Goal: Information Seeking & Learning: Learn about a topic

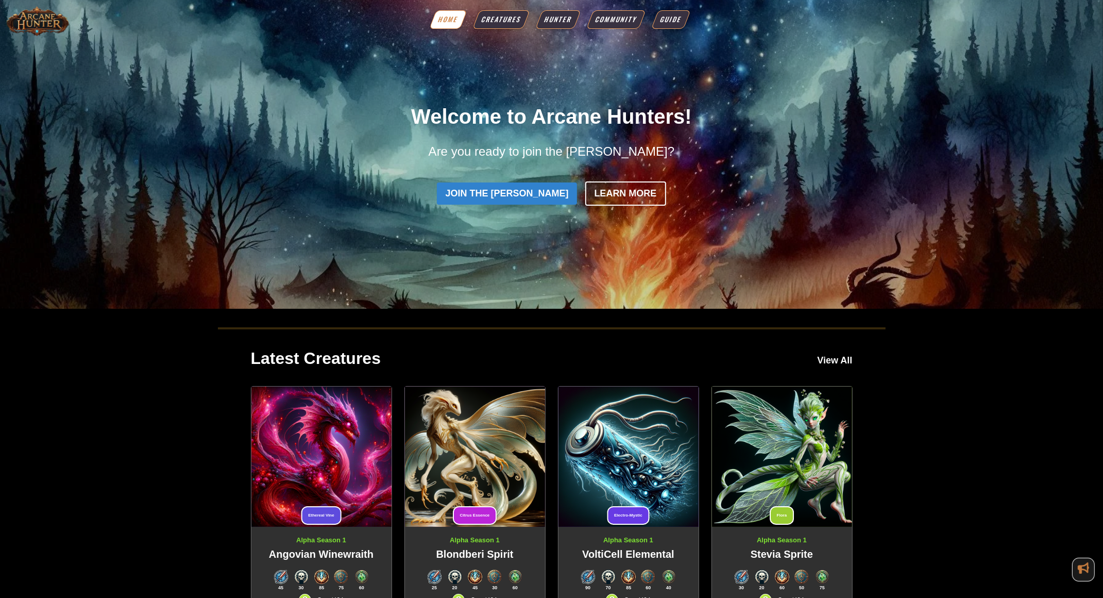
scroll to position [113, 0]
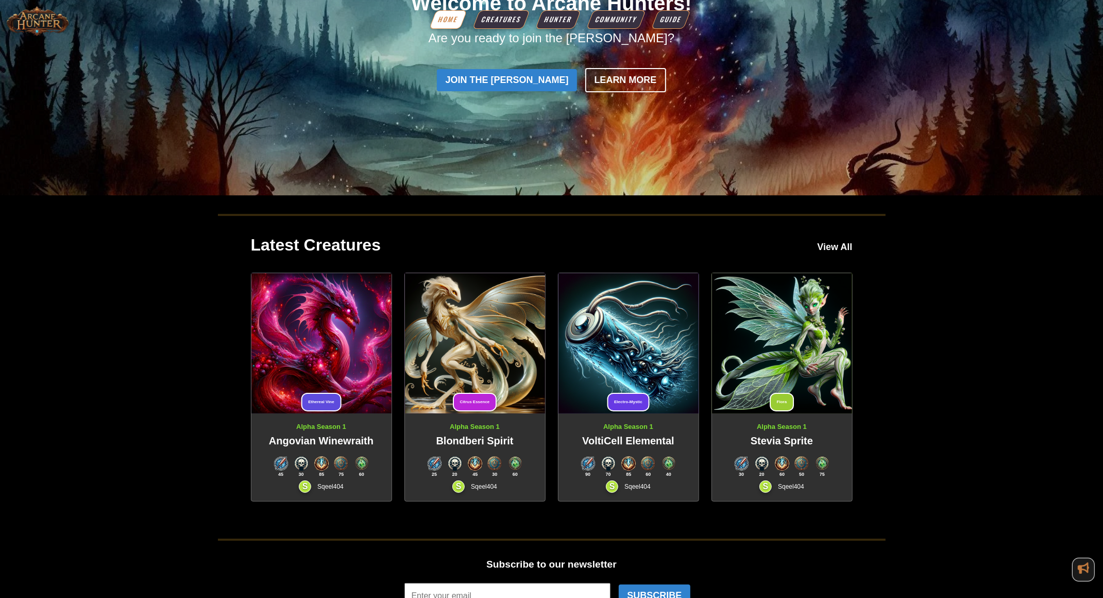
click at [316, 341] on img at bounding box center [321, 343] width 140 height 140
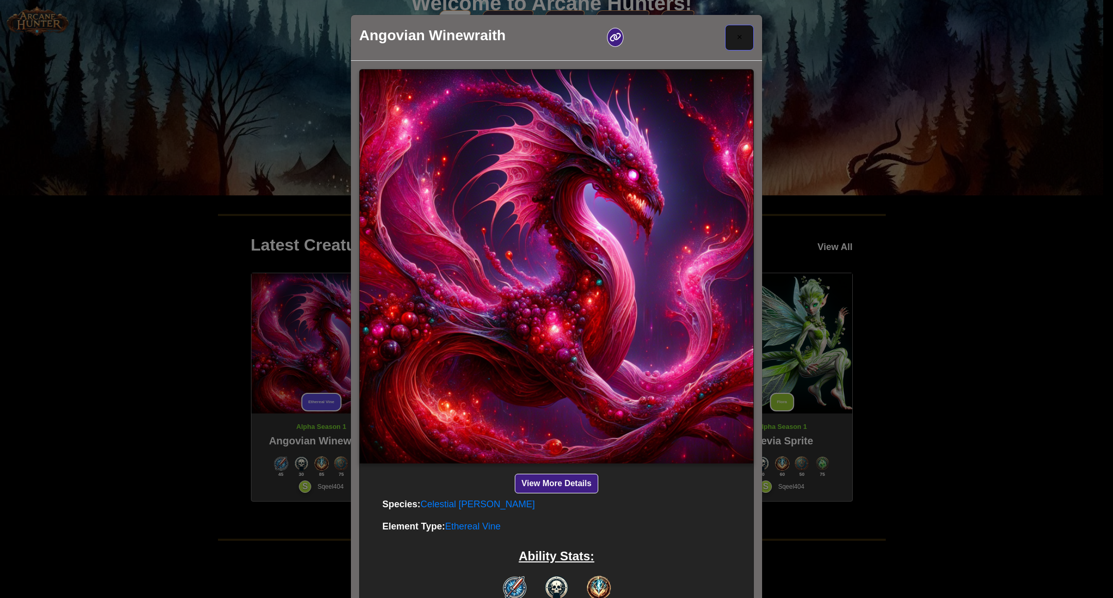
click at [741, 47] on button "×" at bounding box center [739, 38] width 29 height 26
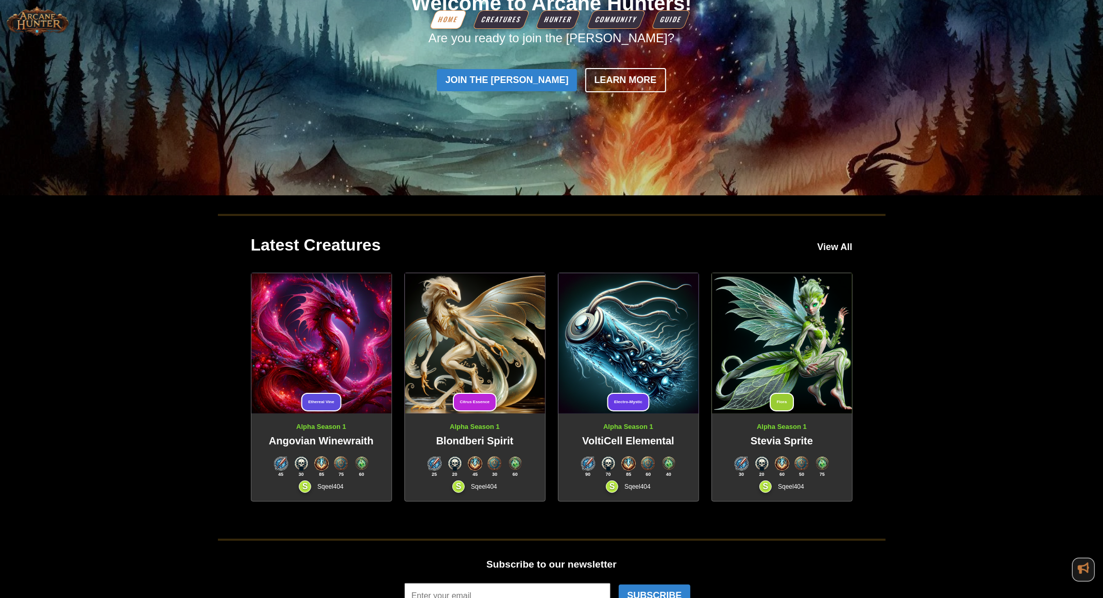
click at [522, 328] on img at bounding box center [475, 343] width 140 height 140
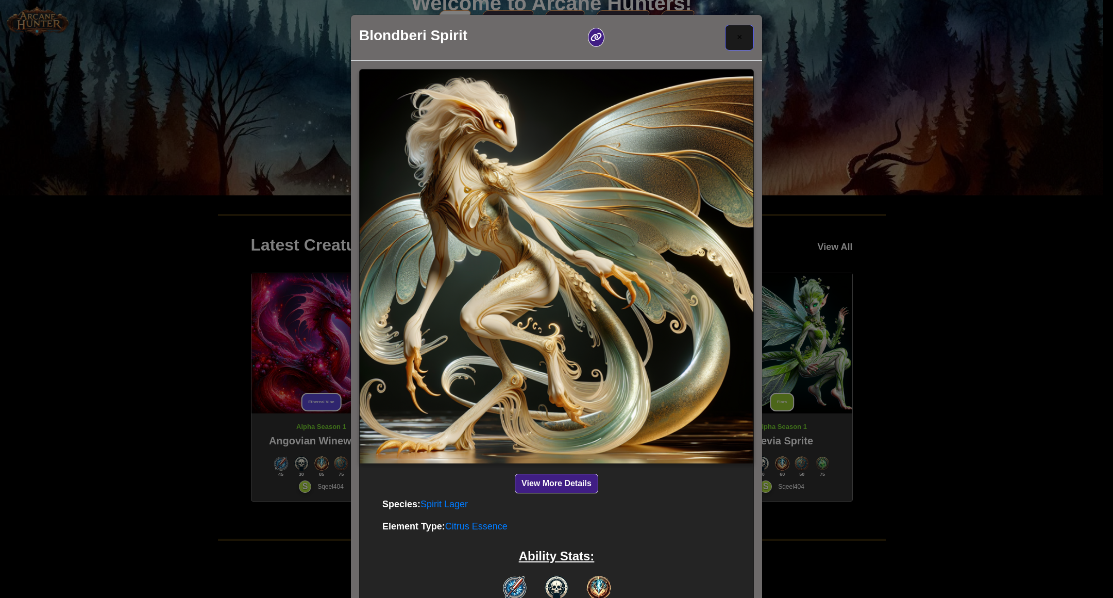
click at [742, 44] on button "×" at bounding box center [739, 38] width 29 height 26
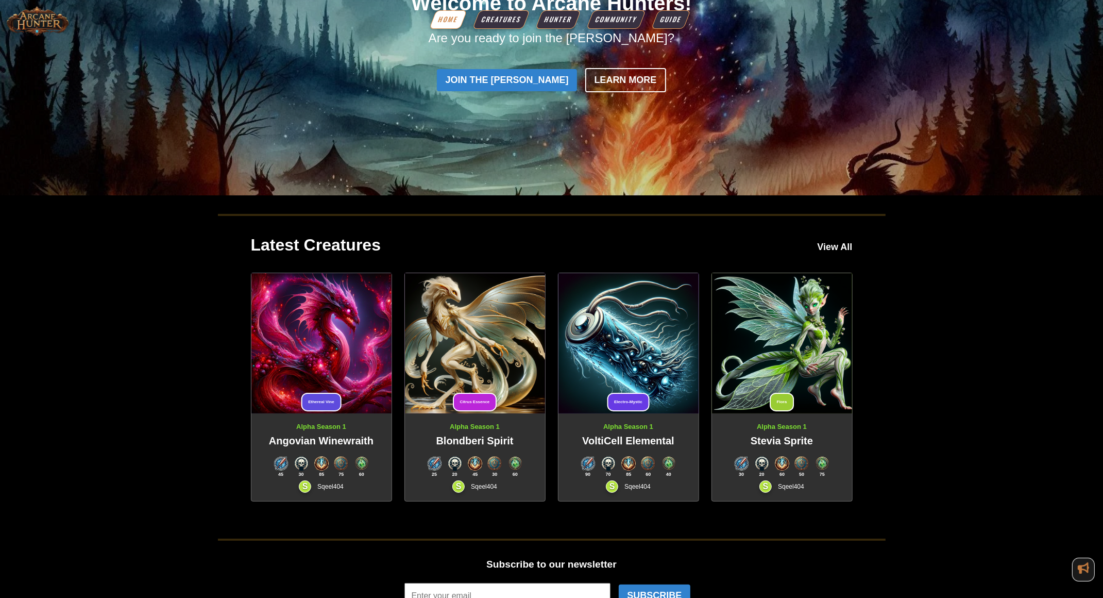
click at [648, 331] on img at bounding box center [628, 343] width 140 height 140
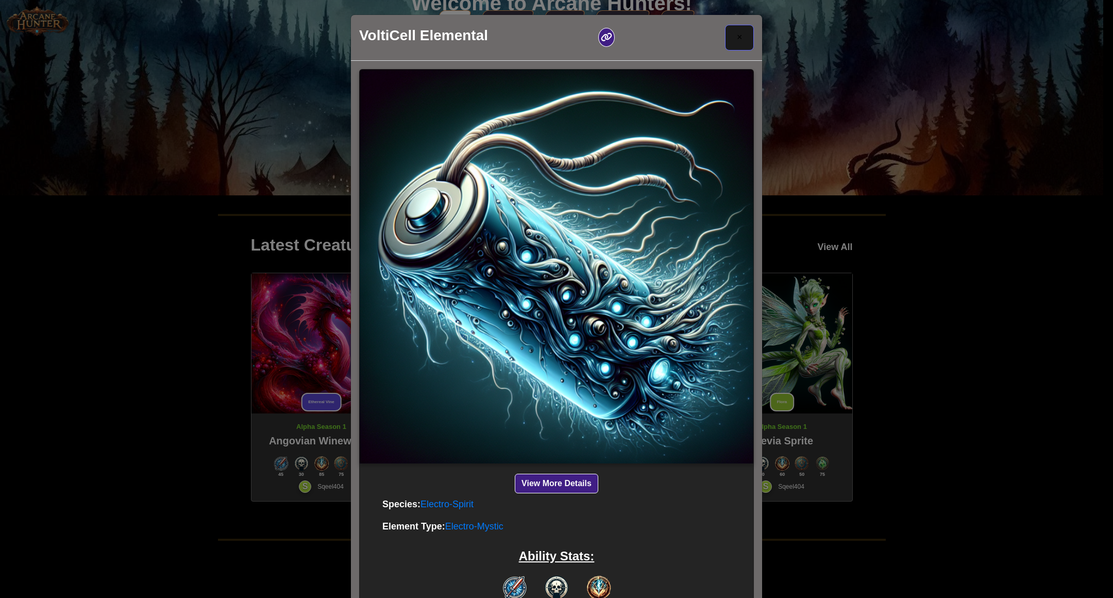
click at [737, 35] on span "×" at bounding box center [740, 37] width 6 height 10
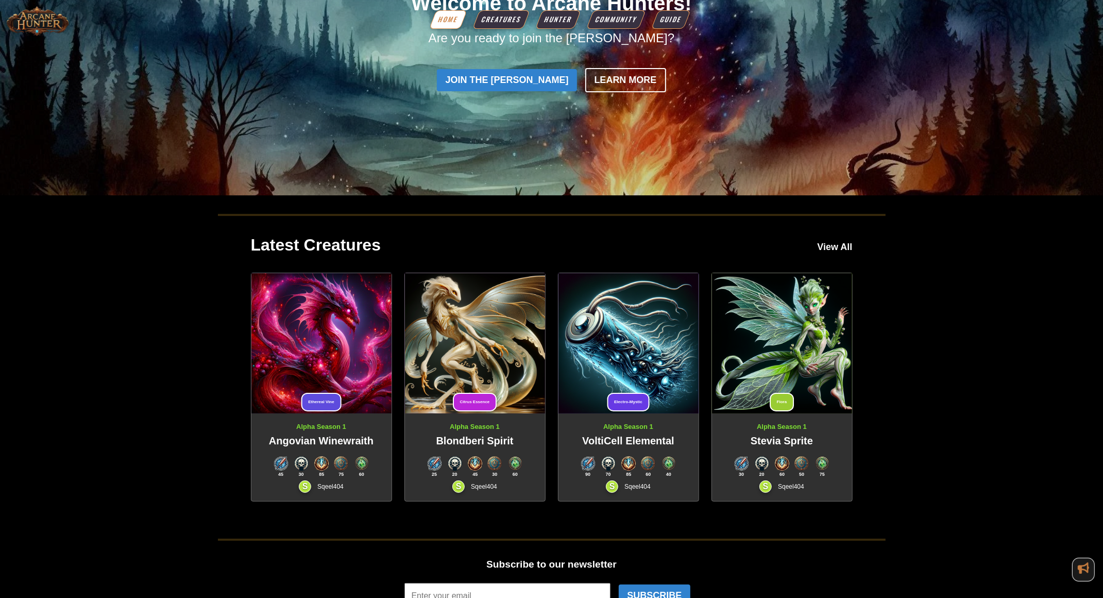
click at [795, 320] on img at bounding box center [782, 343] width 140 height 140
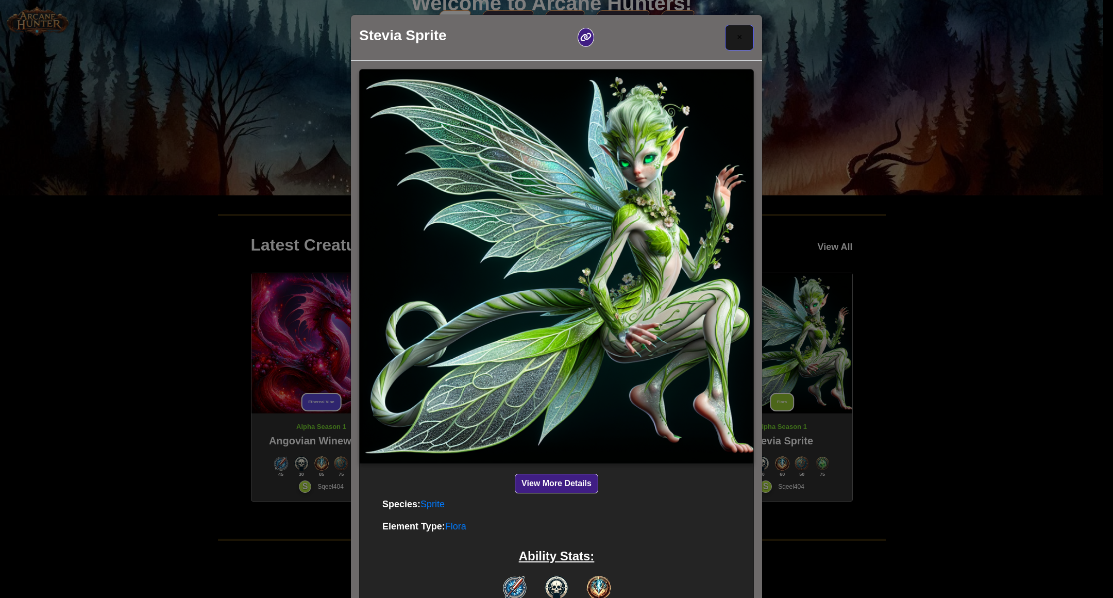
click at [741, 34] on button "×" at bounding box center [739, 38] width 29 height 26
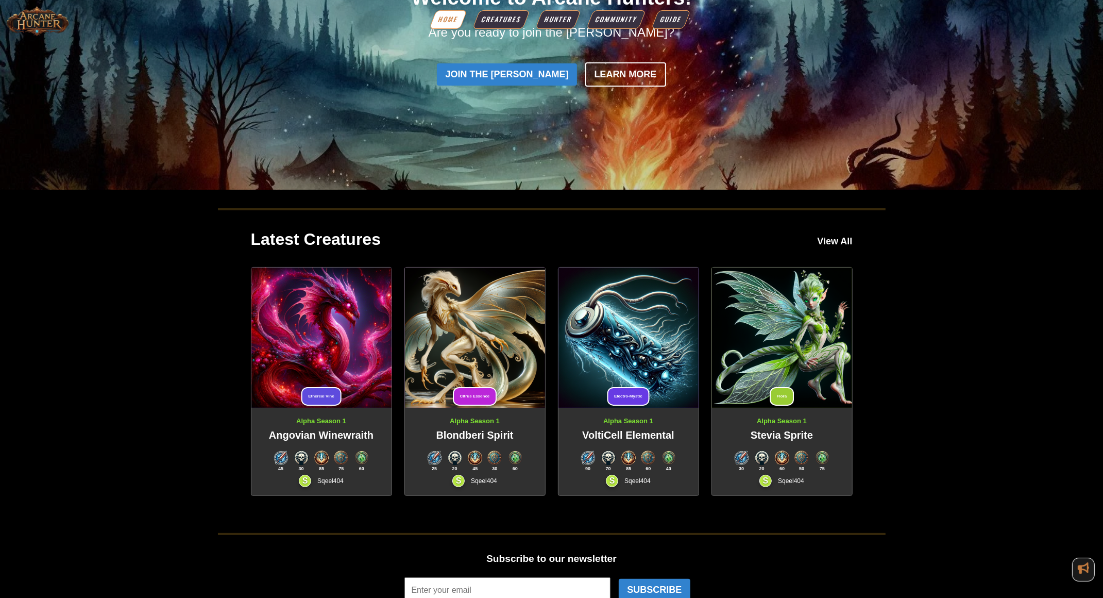
scroll to position [0, 0]
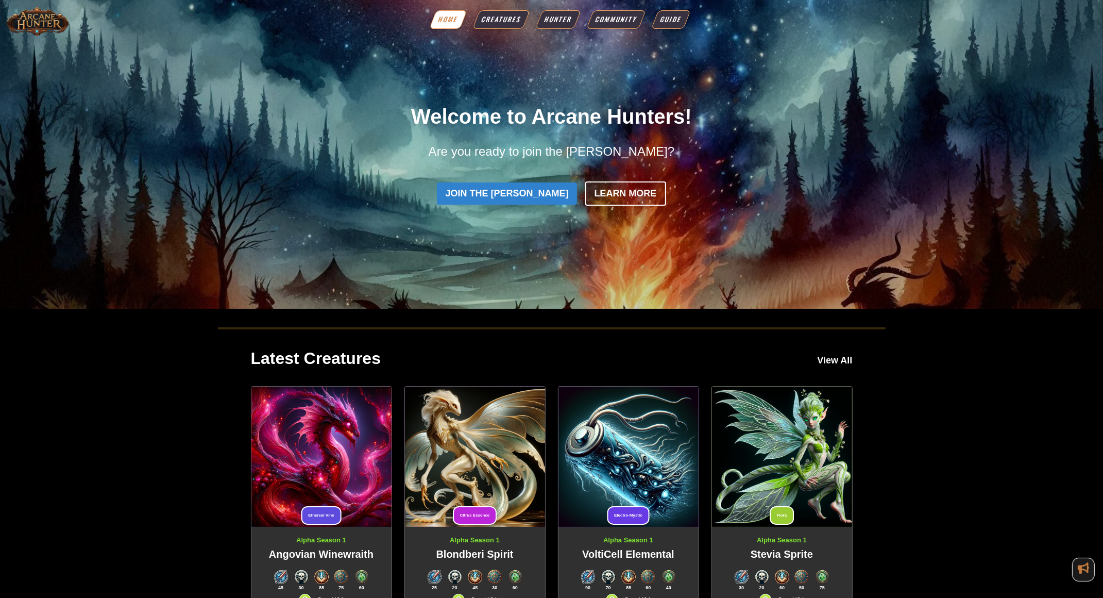
click at [1083, 570] on icon "button" at bounding box center [1083, 567] width 11 height 11
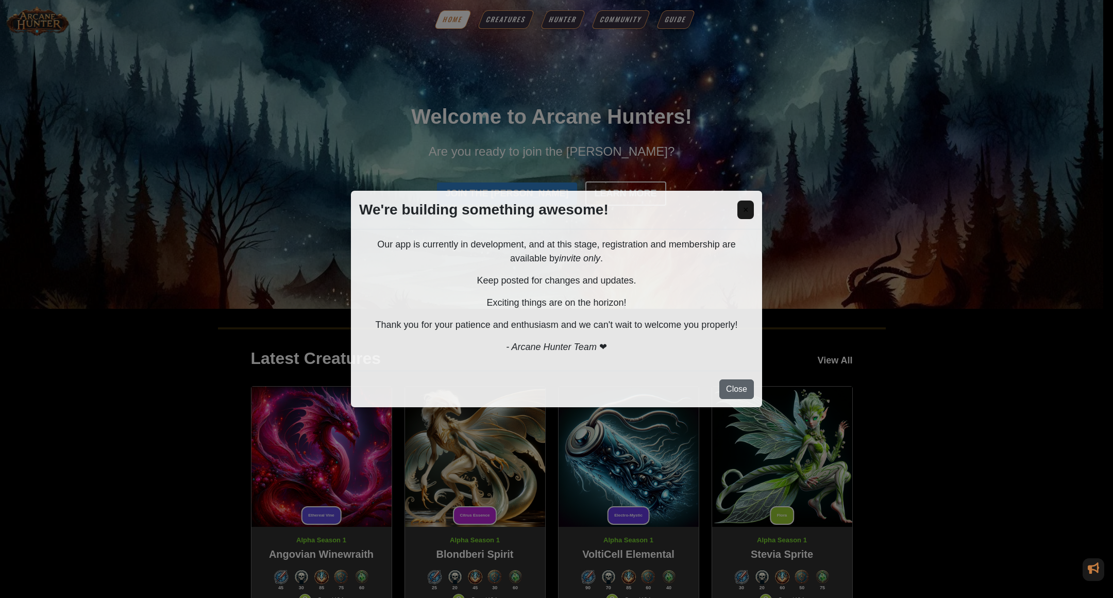
click at [750, 385] on button "Close" at bounding box center [736, 389] width 35 height 20
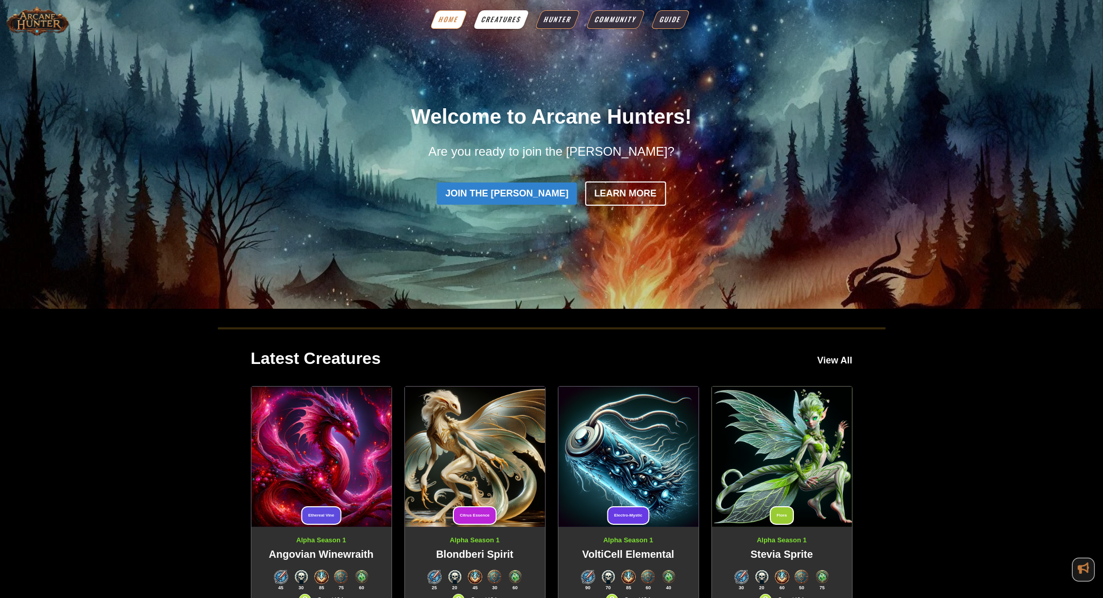
click at [499, 16] on span "Creatures" at bounding box center [501, 19] width 43 height 10
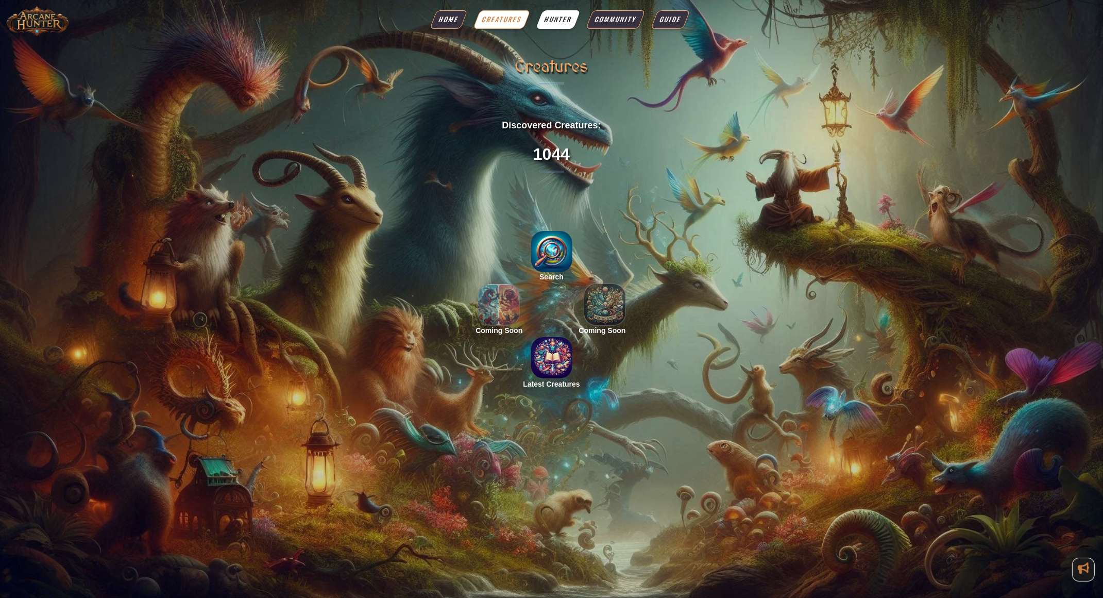
click at [557, 15] on span "Hunter" at bounding box center [557, 19] width 31 height 10
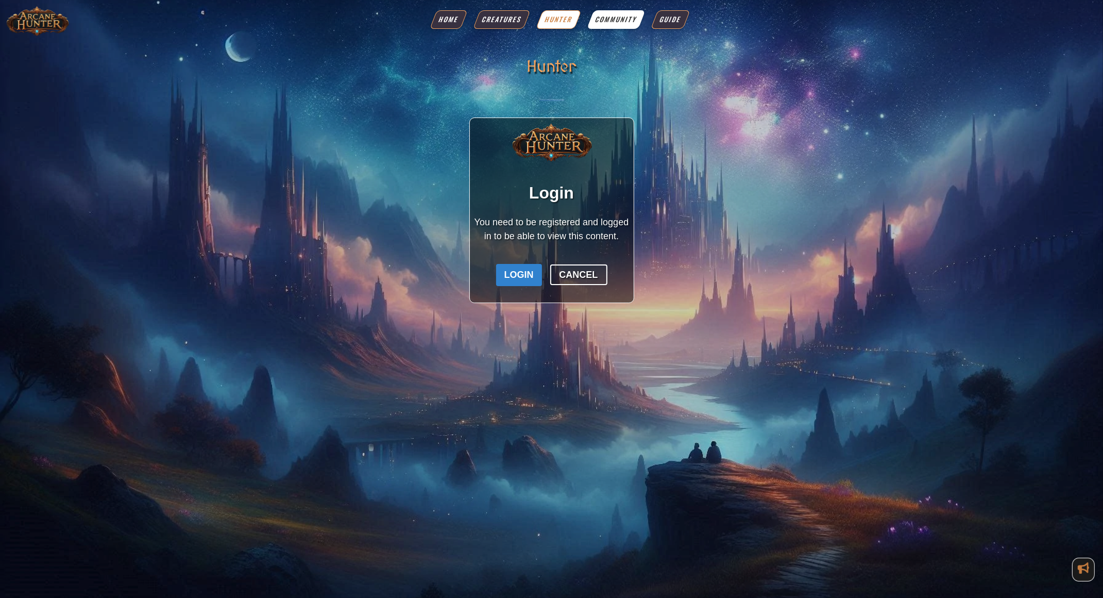
click at [614, 17] on span "Community" at bounding box center [615, 19] width 45 height 10
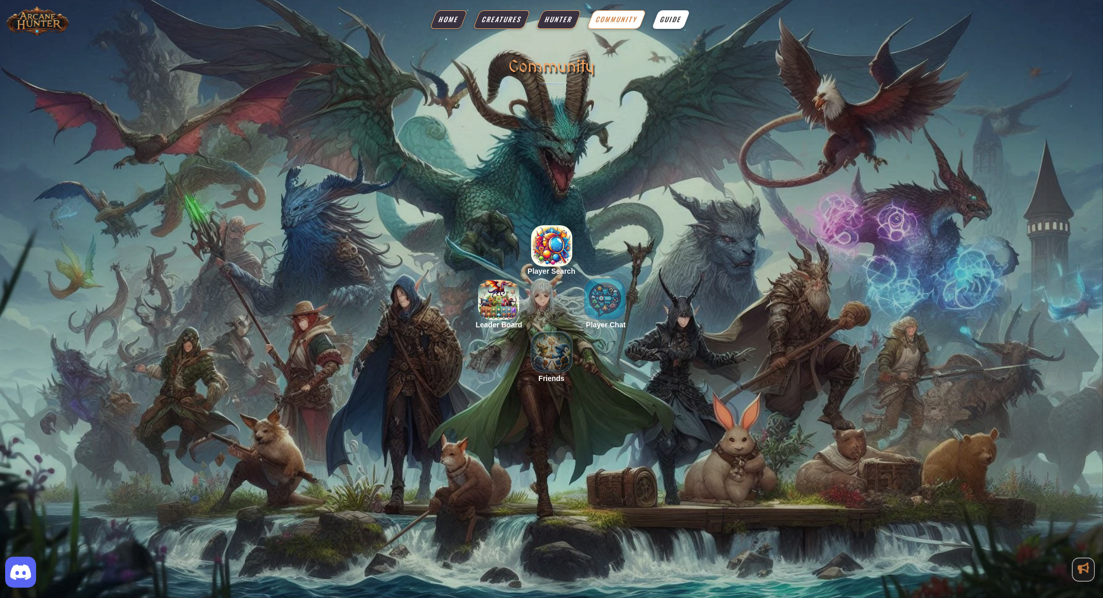
click at [669, 22] on span "Guide" at bounding box center [670, 19] width 25 height 10
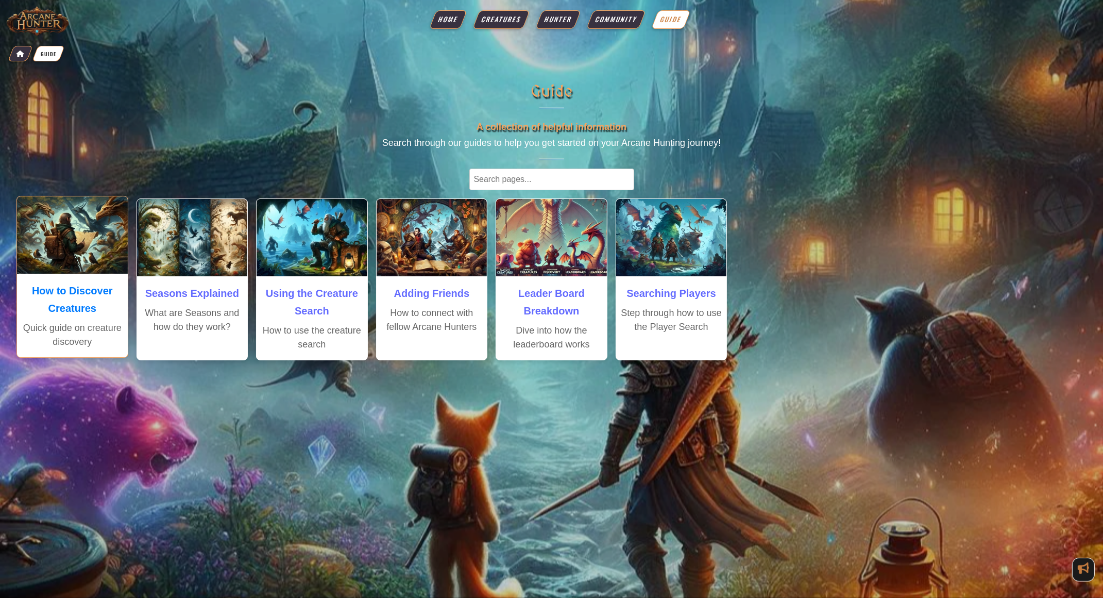
click at [117, 230] on img at bounding box center [72, 234] width 111 height 77
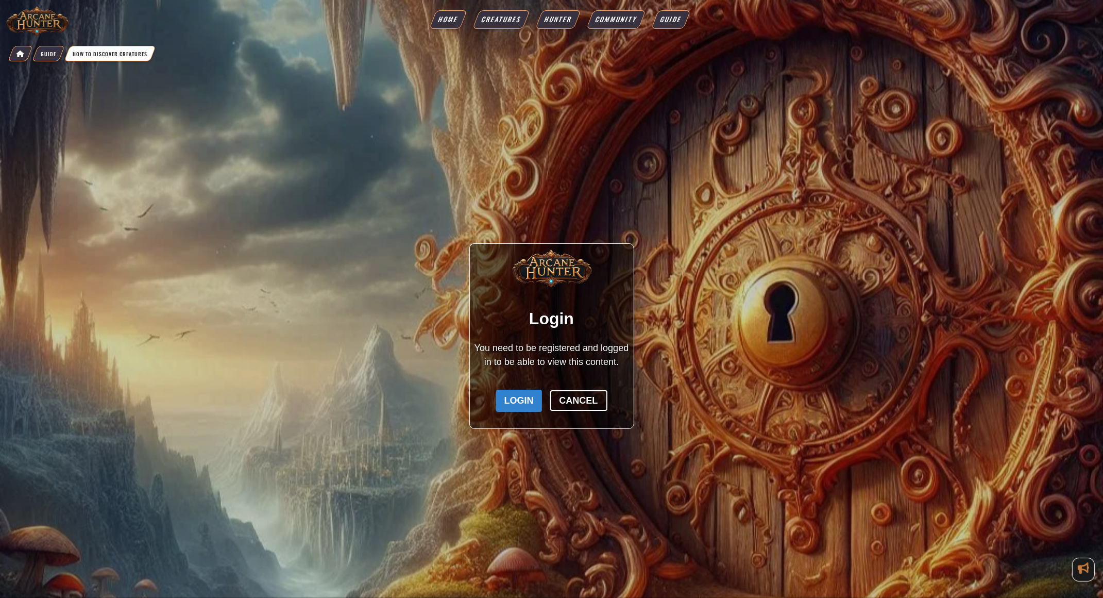
click at [49, 50] on span "Guide" at bounding box center [48, 54] width 15 height 8
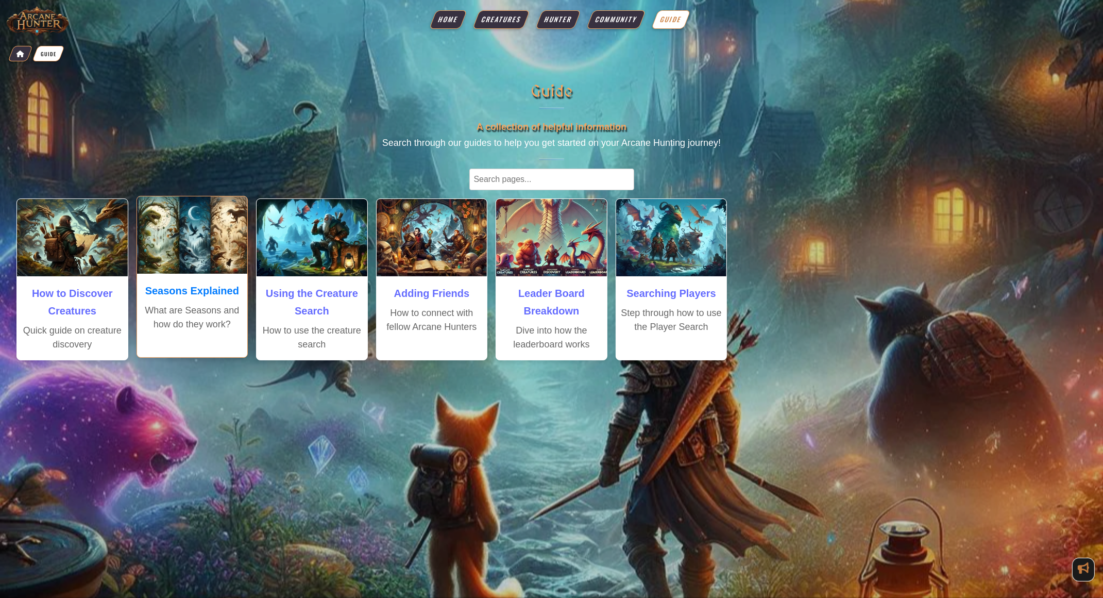
click at [224, 274] on div "Seasons Explained What are Seasons and how do they work?" at bounding box center [192, 307] width 111 height 66
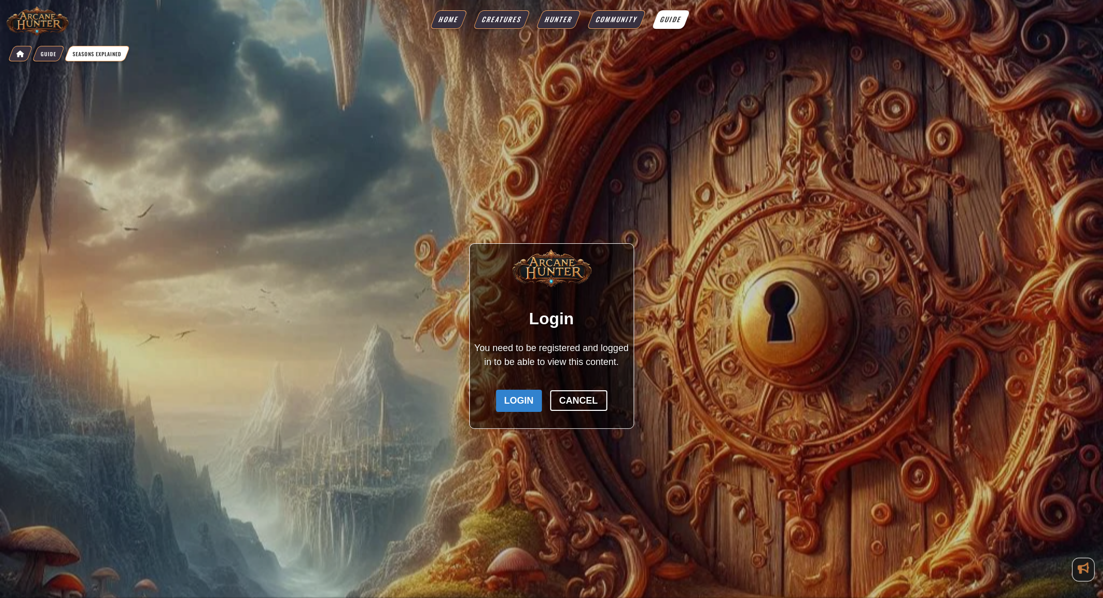
click at [675, 20] on span "Guide" at bounding box center [670, 19] width 25 height 10
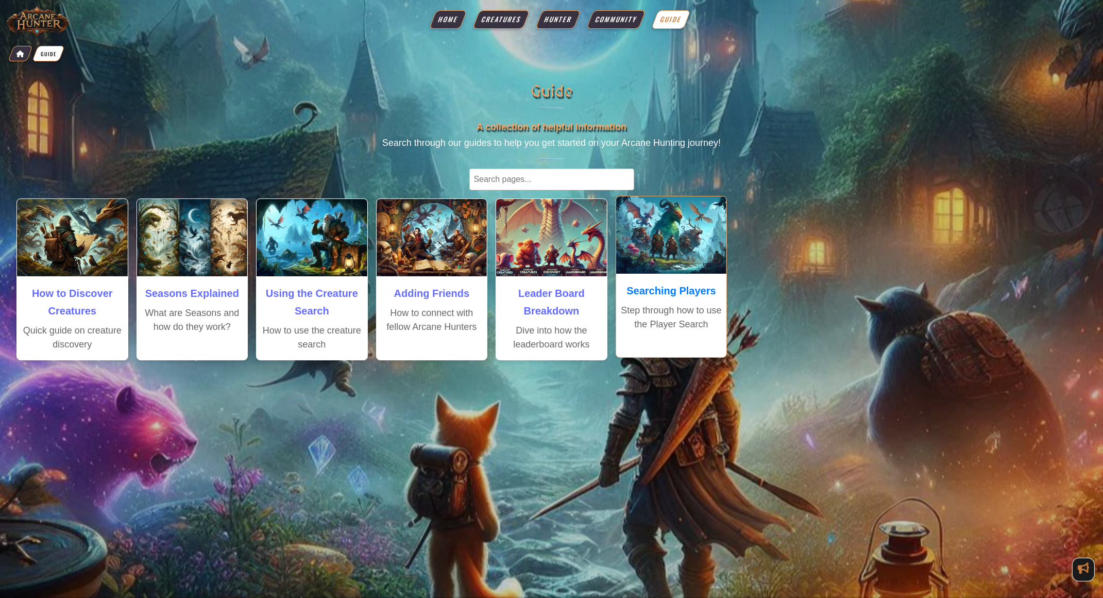
click at [697, 269] on img at bounding box center [671, 234] width 111 height 77
